Goal: Find specific page/section

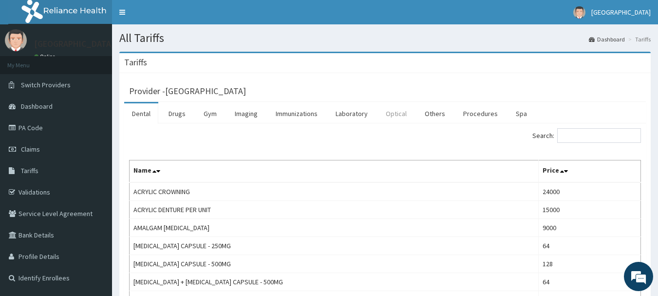
click at [398, 116] on link "Optical" at bounding box center [396, 113] width 37 height 20
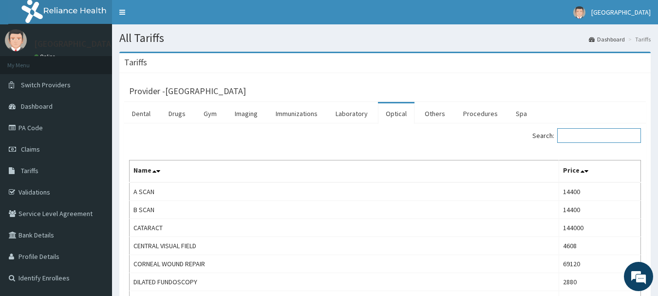
click at [577, 136] on input "Search:" at bounding box center [599, 135] width 84 height 15
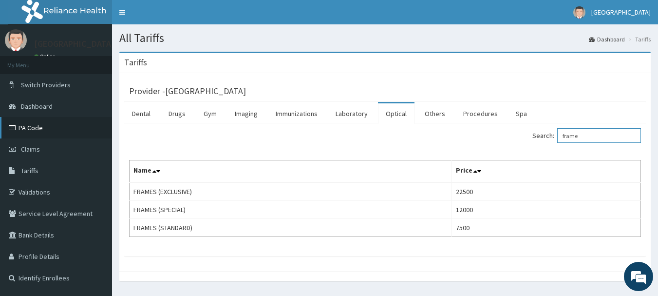
type input "frame"
click at [37, 127] on link "PA Code" at bounding box center [56, 127] width 112 height 21
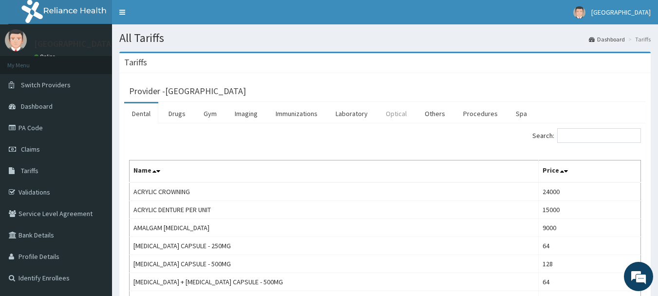
click at [394, 115] on link "Optical" at bounding box center [396, 113] width 37 height 20
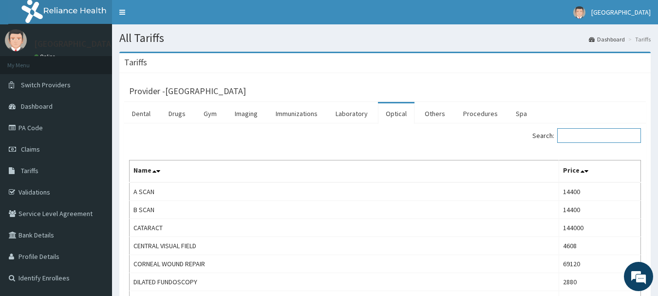
click at [578, 138] on input "Search:" at bounding box center [599, 135] width 84 height 15
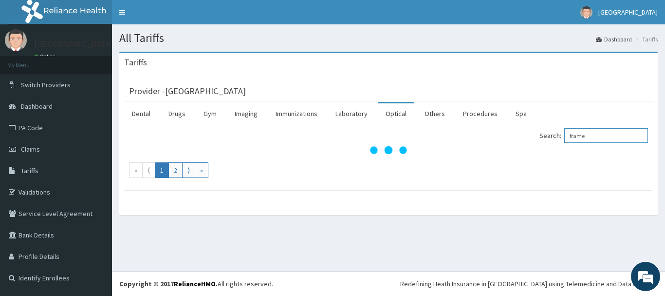
type input "frame"
click at [38, 127] on link "PA Code" at bounding box center [56, 127] width 112 height 21
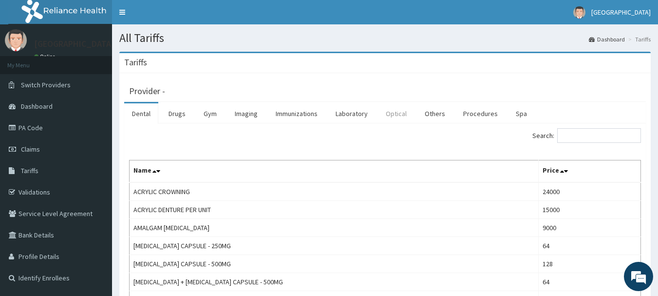
click at [394, 115] on link "Optical" at bounding box center [396, 113] width 37 height 20
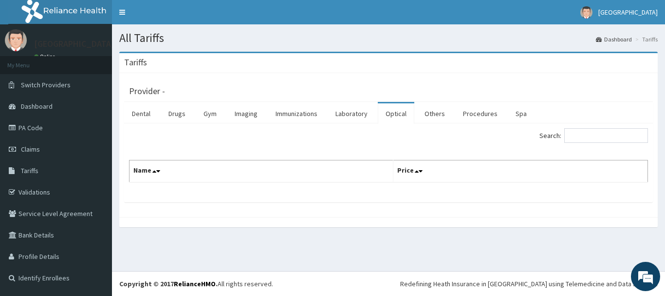
click at [477, 67] on div "Tariffs" at bounding box center [388, 63] width 539 height 20
click at [392, 114] on link "Optical" at bounding box center [396, 113] width 37 height 20
click at [398, 115] on link "Optical" at bounding box center [396, 113] width 37 height 20
click at [362, 114] on link "Laboratory" at bounding box center [352, 113] width 48 height 20
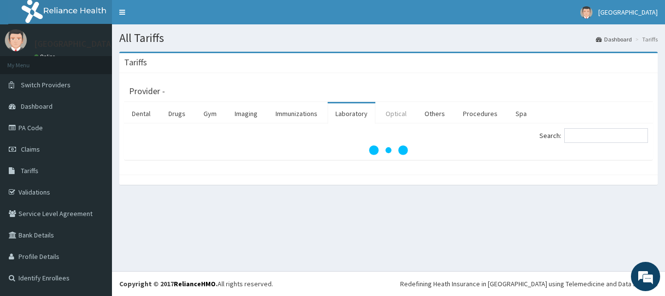
click at [391, 111] on link "Optical" at bounding box center [396, 113] width 37 height 20
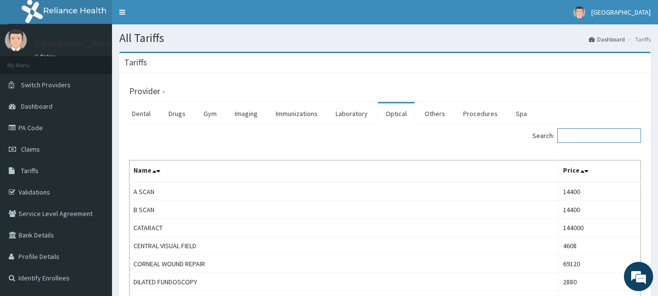
click at [571, 137] on input "Search:" at bounding box center [599, 135] width 84 height 15
click at [582, 140] on input "Search:" at bounding box center [599, 135] width 84 height 15
click at [584, 135] on input "Search:" at bounding box center [599, 135] width 84 height 15
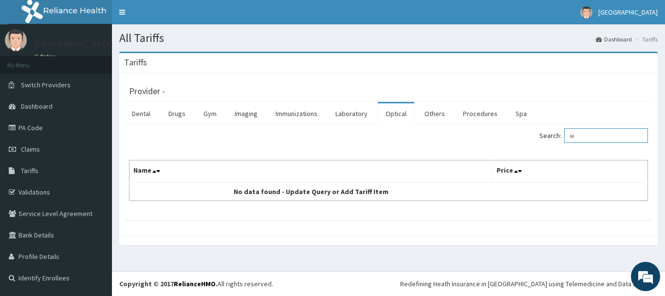
type input "l"
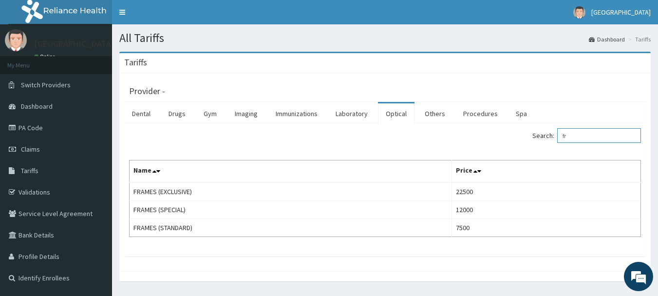
type input "f"
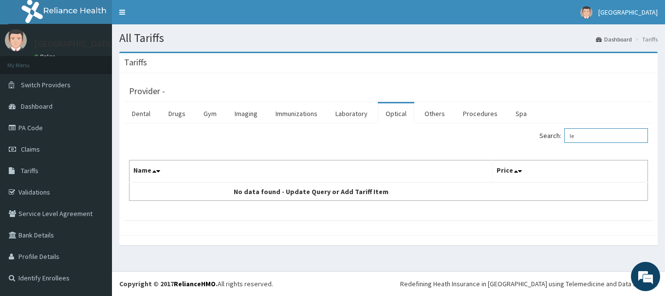
type input "l"
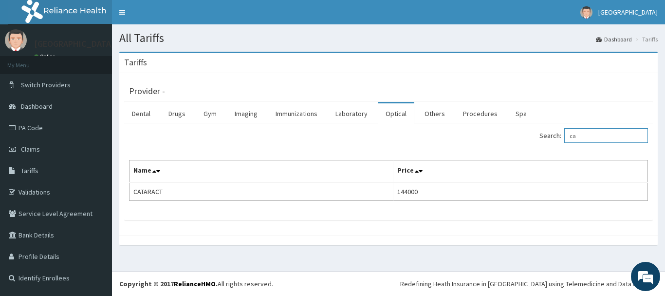
type input "c"
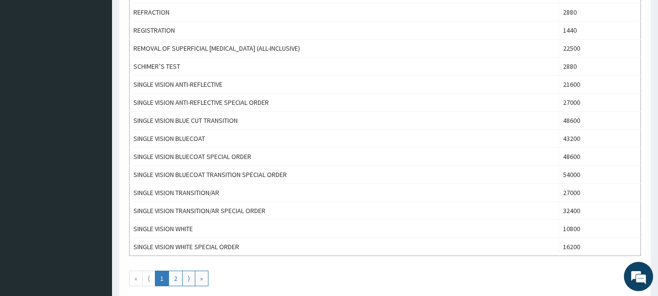
scroll to position [877, 0]
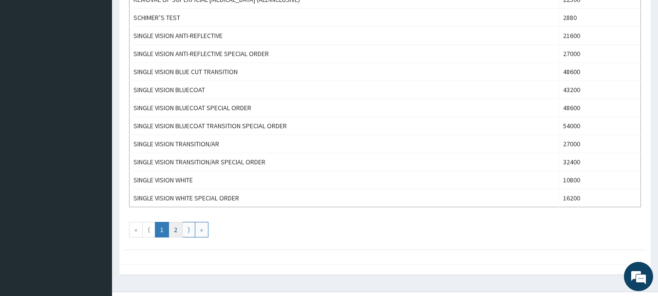
click at [180, 229] on link "2" at bounding box center [176, 230] width 14 height 16
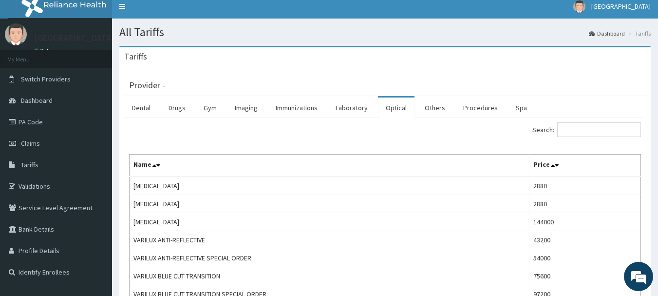
scroll to position [0, 0]
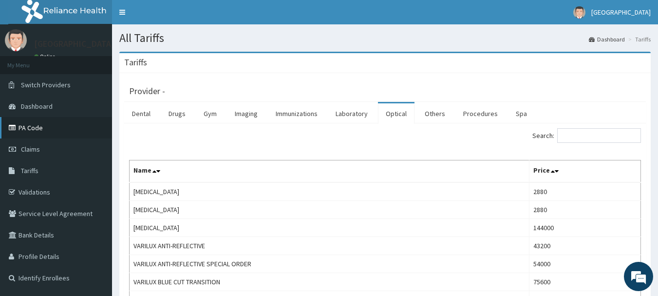
click at [26, 127] on link "PA Code" at bounding box center [56, 127] width 112 height 21
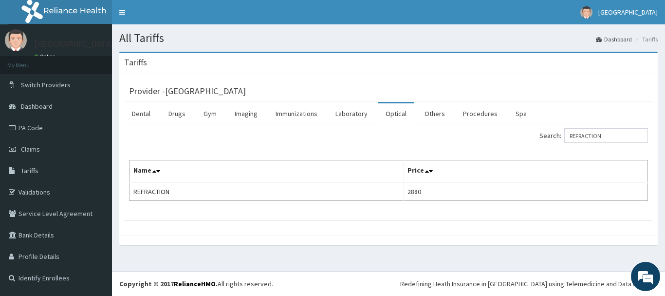
click at [623, 134] on input "REFRACTION" at bounding box center [607, 135] width 84 height 15
type input "R"
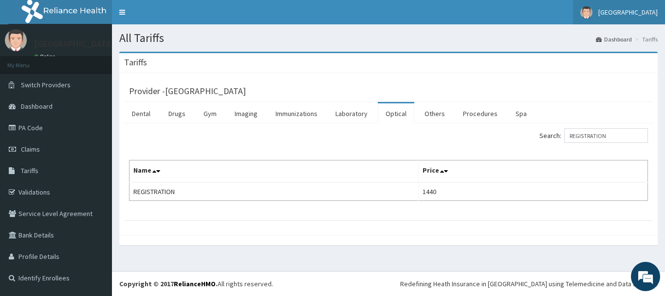
type input "REGISTRATION"
